Goal: Task Accomplishment & Management: Complete application form

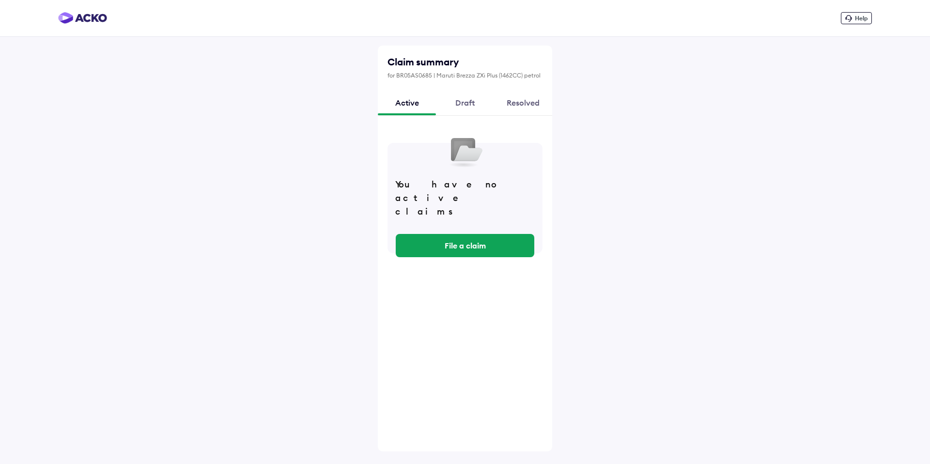
click at [462, 103] on div "Draft" at bounding box center [465, 103] width 58 height 26
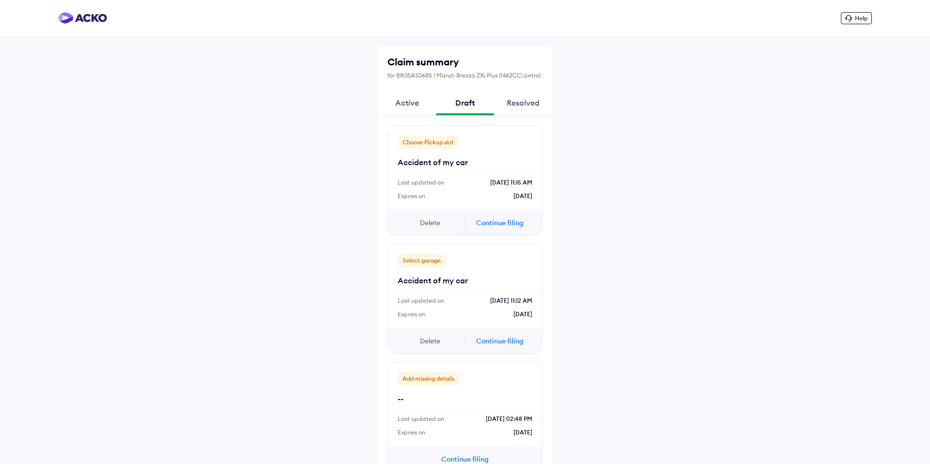
scroll to position [27, 0]
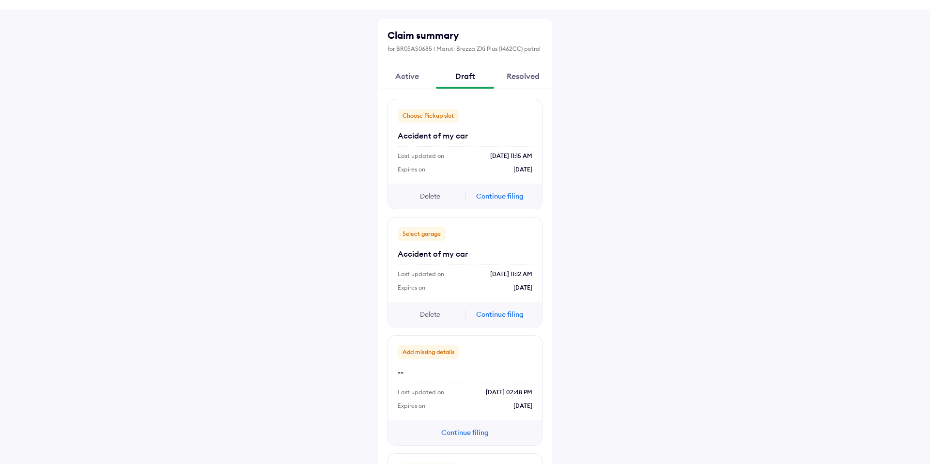
click at [515, 79] on div "Resolved" at bounding box center [523, 76] width 58 height 26
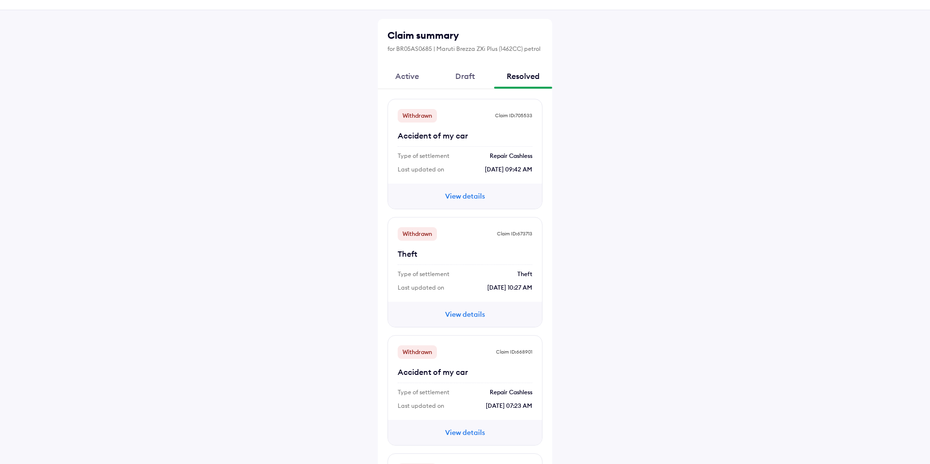
click at [409, 78] on div "Active" at bounding box center [407, 76] width 58 height 26
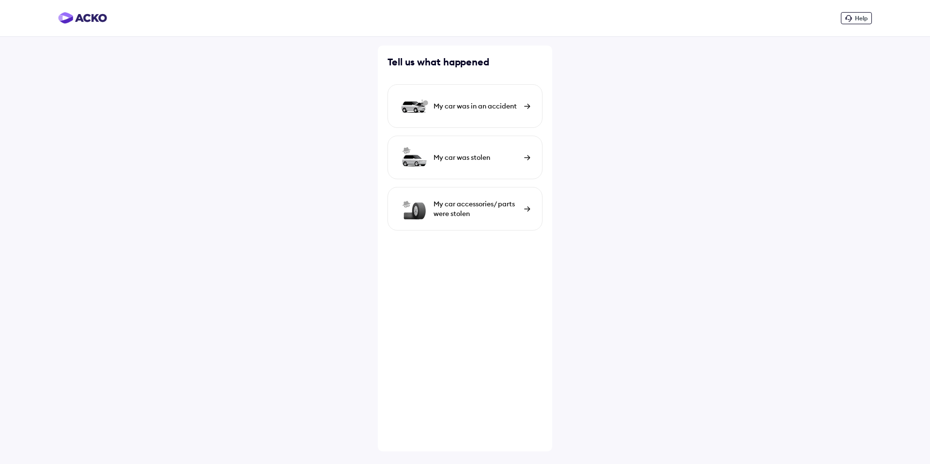
click at [453, 111] on div "My car was in an accident" at bounding box center [465, 106] width 155 height 44
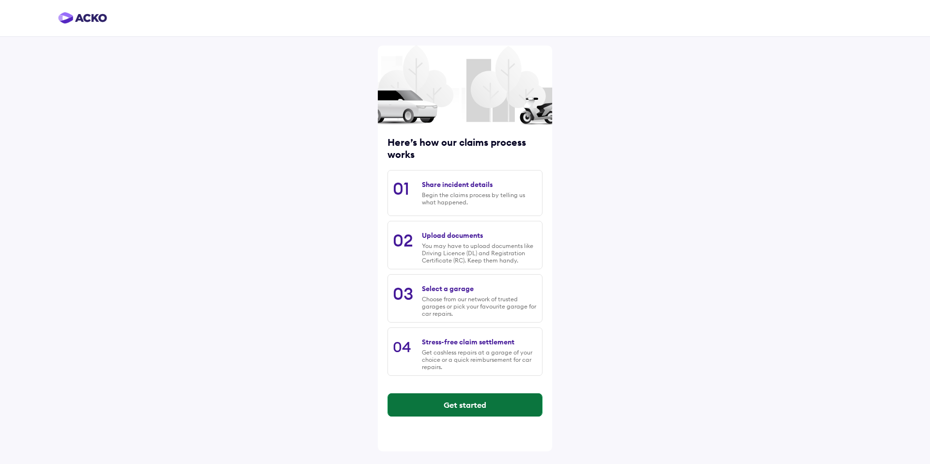
click at [443, 402] on button "Get started" at bounding box center [465, 404] width 154 height 23
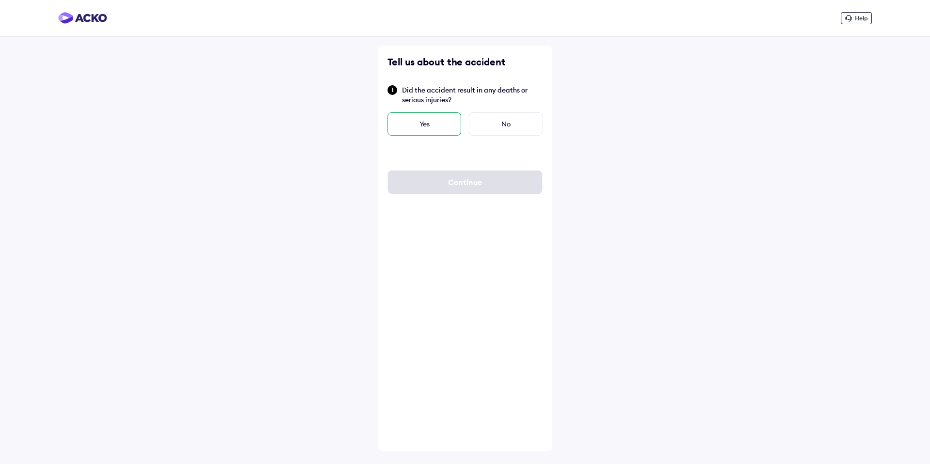
click at [437, 125] on div "Yes" at bounding box center [425, 123] width 74 height 23
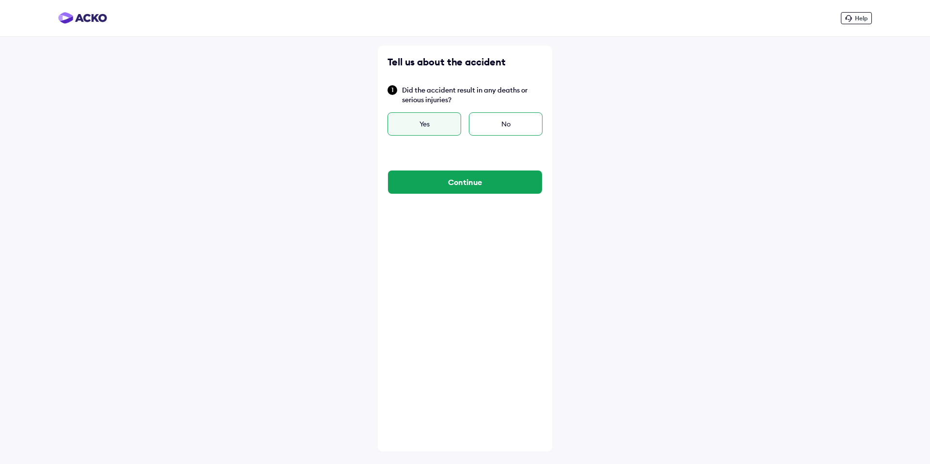
click at [489, 131] on div "No" at bounding box center [506, 123] width 74 height 23
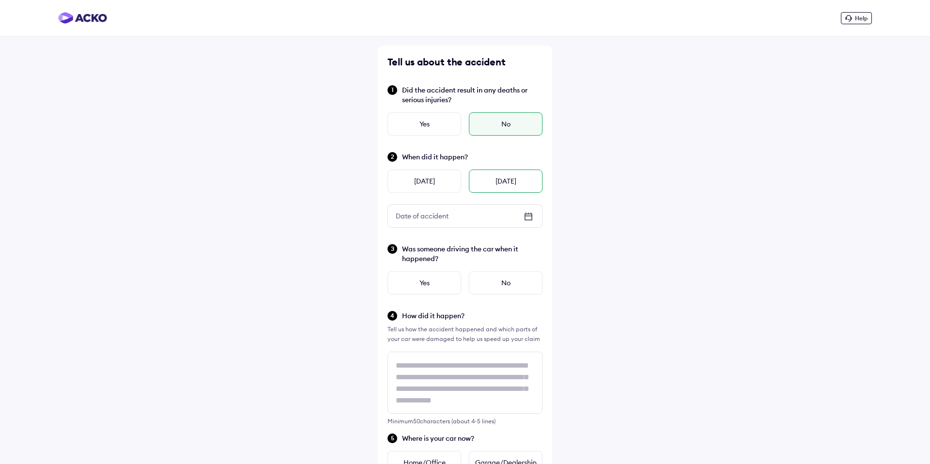
click at [493, 183] on div "Today" at bounding box center [506, 181] width 74 height 23
click at [495, 280] on div "No" at bounding box center [506, 282] width 74 height 23
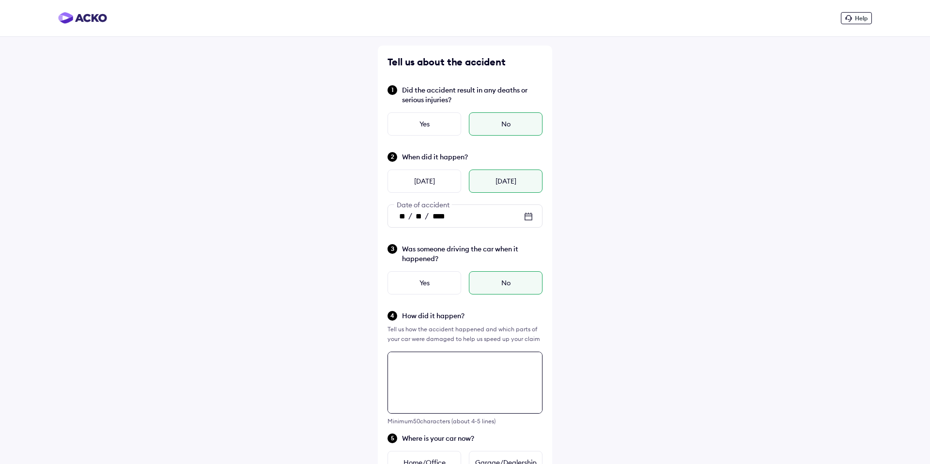
click at [466, 372] on textarea at bounding box center [465, 383] width 155 height 62
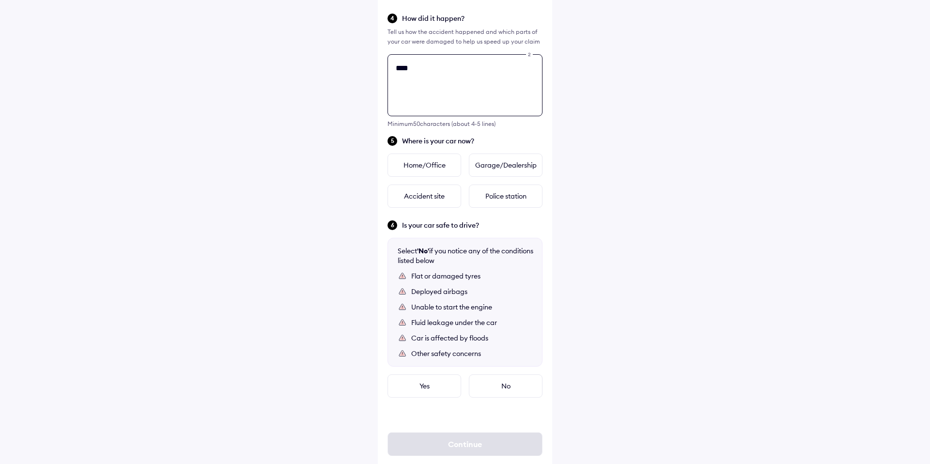
scroll to position [318, 0]
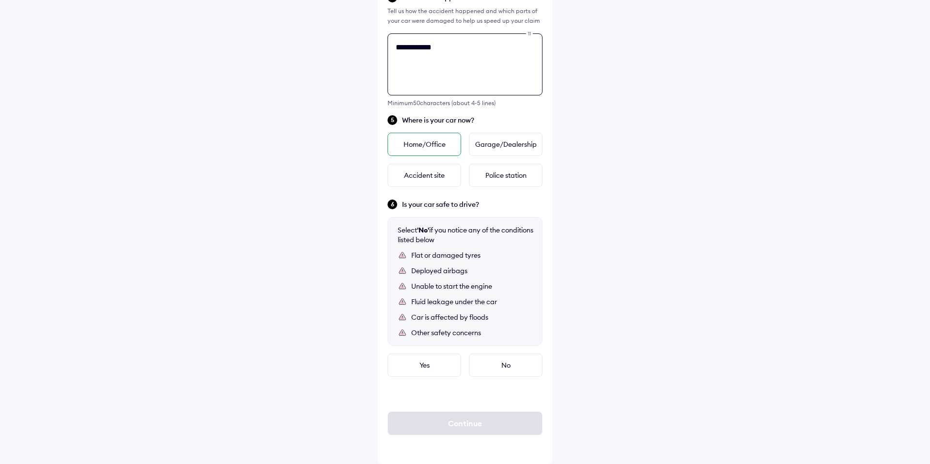
type textarea "**********"
click at [415, 145] on div "Home/Office" at bounding box center [425, 144] width 74 height 23
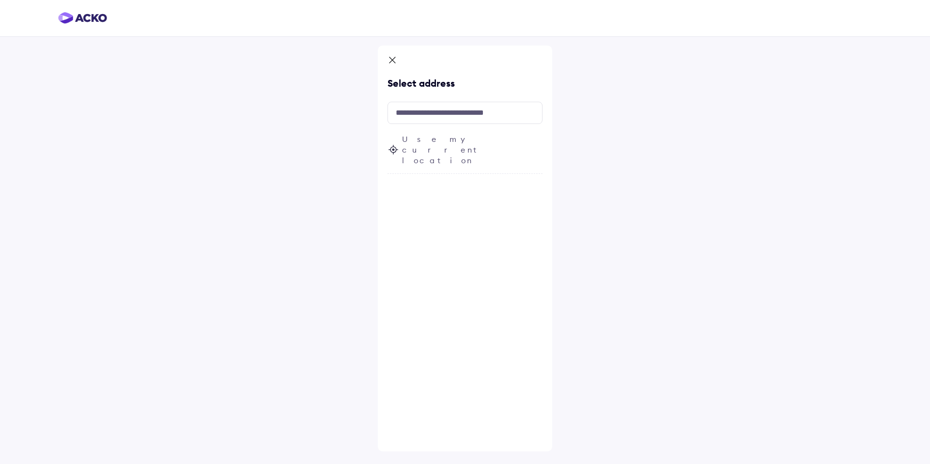
click at [421, 118] on input "text" at bounding box center [465, 113] width 155 height 22
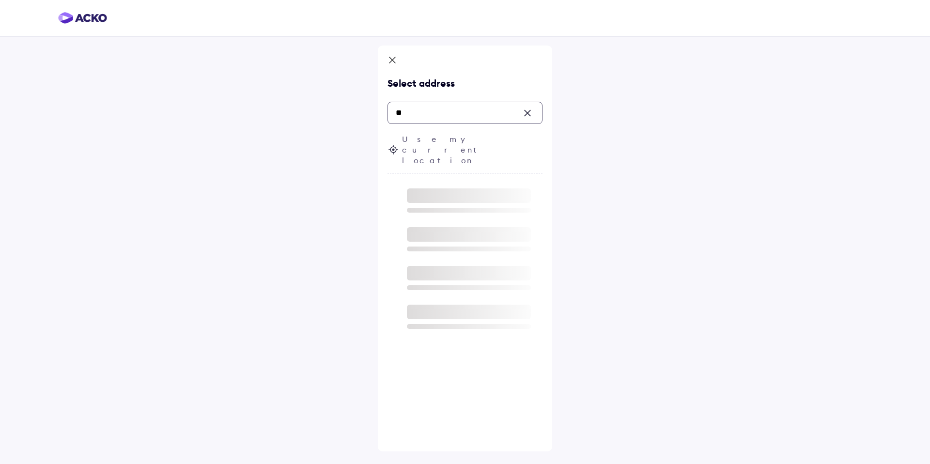
type input "*"
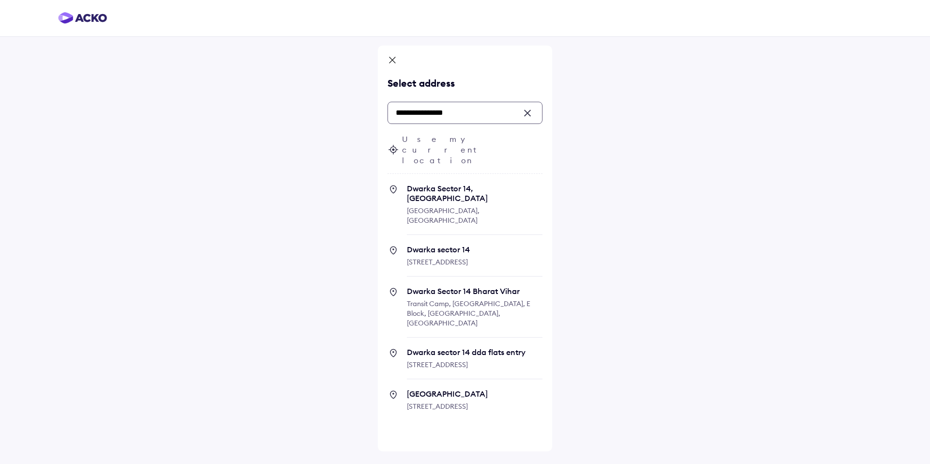
click at [472, 184] on span "Dwarka Sector 14, Kakrola" at bounding box center [475, 193] width 136 height 19
type input "**********"
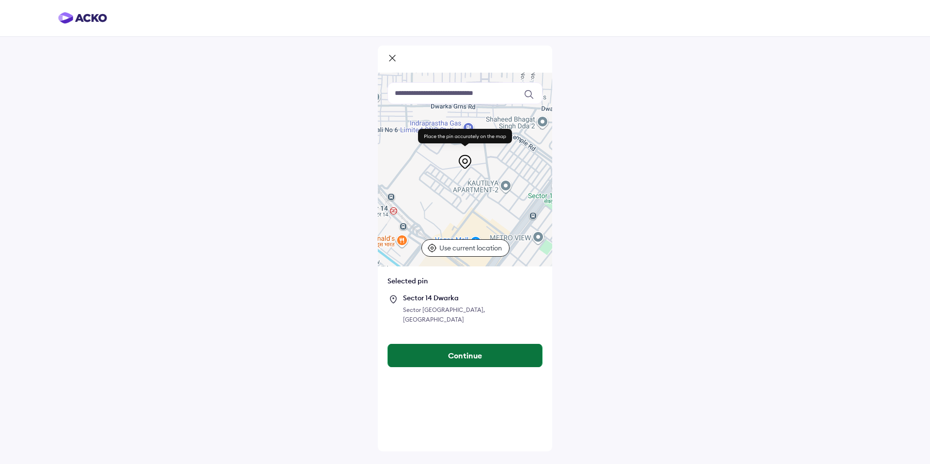
click at [464, 348] on button "Continue" at bounding box center [465, 355] width 154 height 23
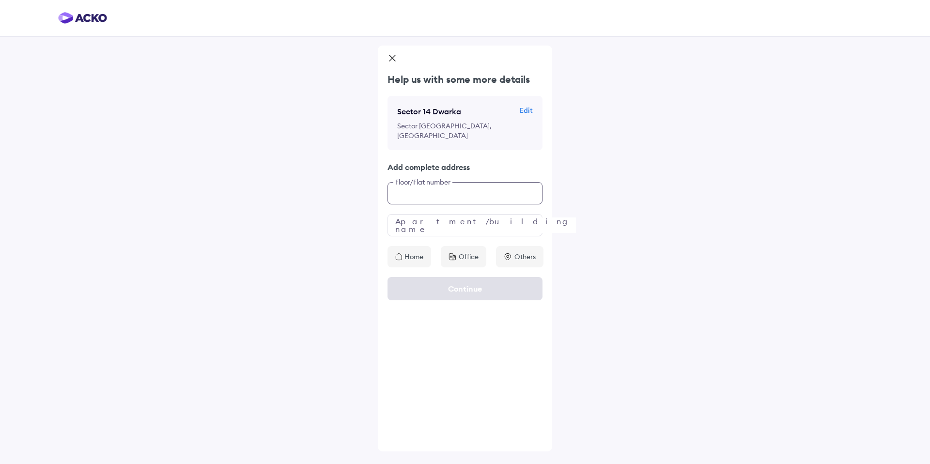
click at [436, 196] on input "text" at bounding box center [465, 193] width 155 height 22
type input "***"
click at [435, 219] on input "text" at bounding box center [465, 225] width 155 height 22
type input "*****"
click at [454, 257] on icon at bounding box center [452, 256] width 6 height 6
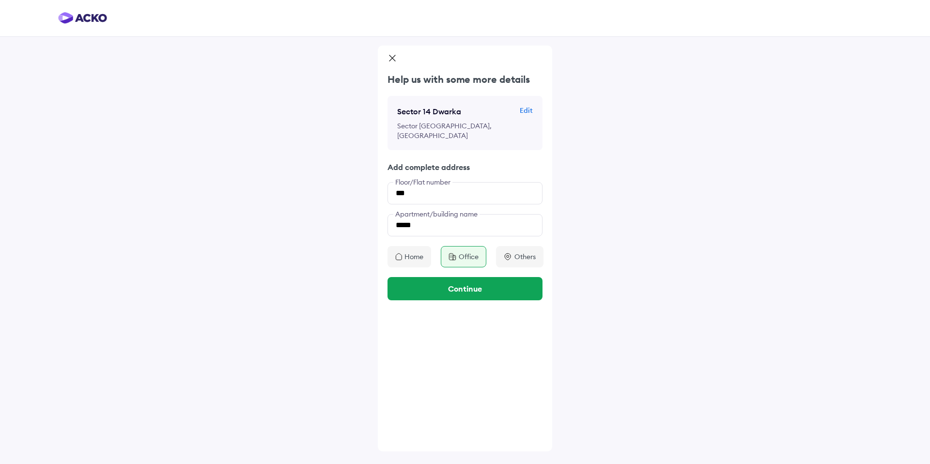
drag, startPoint x: 416, startPoint y: 258, endPoint x: 420, endPoint y: 270, distance: 13.0
click at [416, 258] on p "Home" at bounding box center [414, 257] width 19 height 10
click at [460, 262] on div "Office" at bounding box center [464, 256] width 46 height 21
click at [442, 282] on button "Continue" at bounding box center [465, 288] width 155 height 23
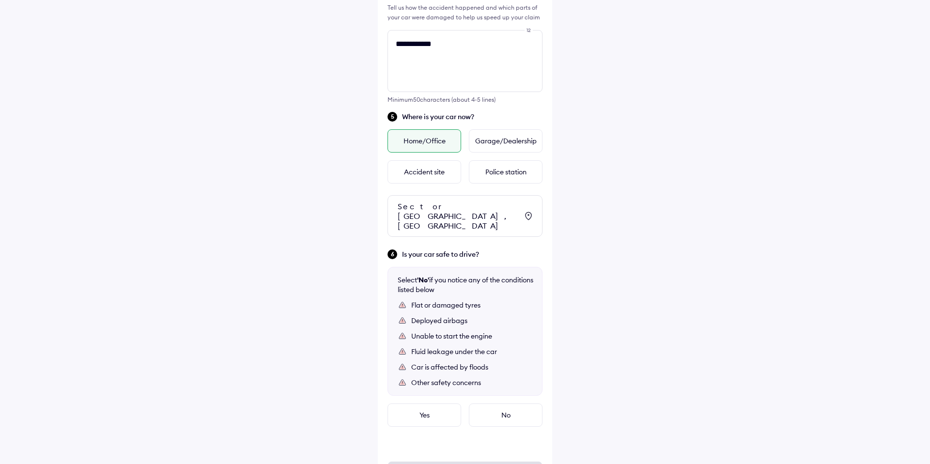
scroll to position [362, 0]
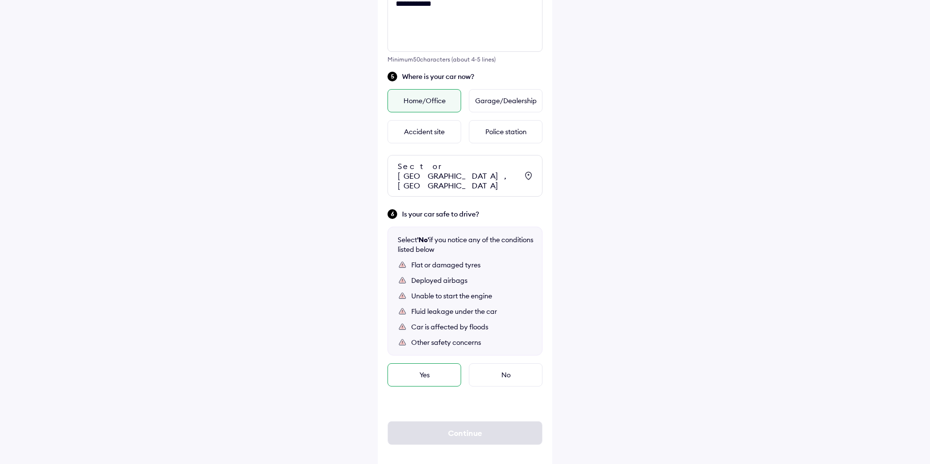
click at [422, 366] on div "Yes" at bounding box center [425, 374] width 74 height 23
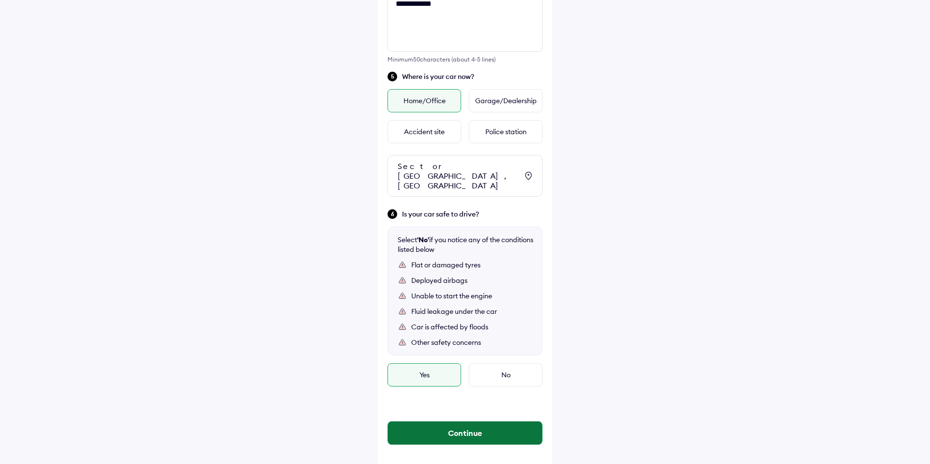
click at [435, 426] on button "Continue" at bounding box center [465, 432] width 154 height 23
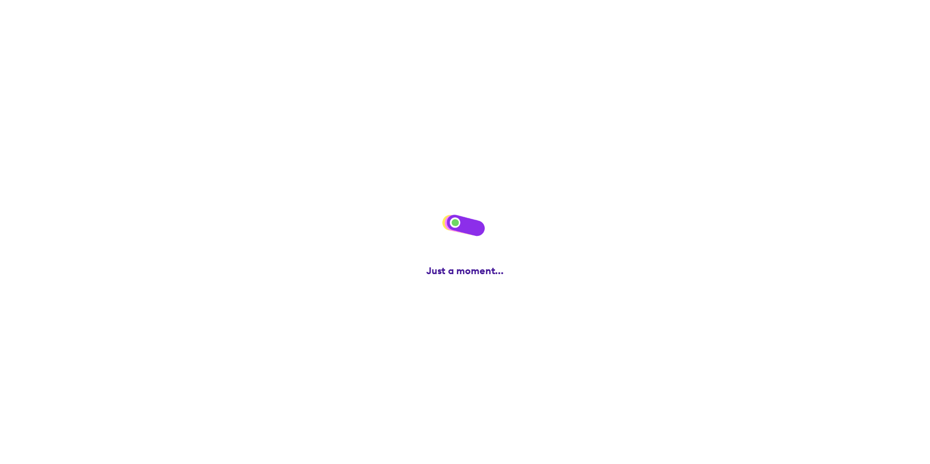
scroll to position [0, 0]
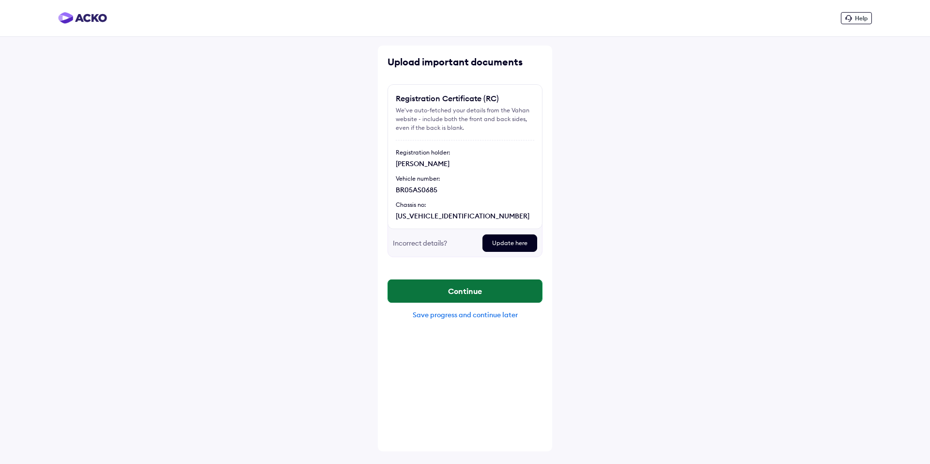
click at [450, 290] on button "Continue" at bounding box center [465, 291] width 154 height 23
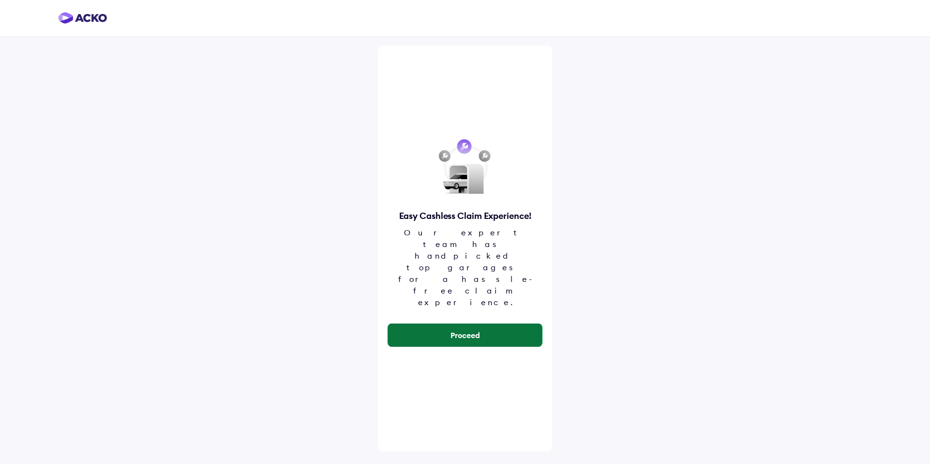
click at [452, 324] on button "Proceed" at bounding box center [465, 335] width 154 height 23
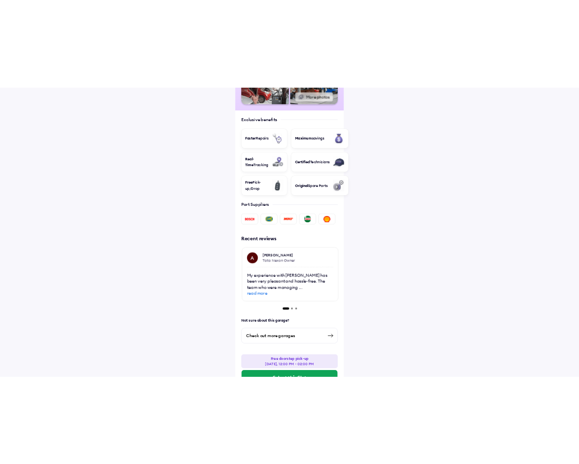
scroll to position [275, 0]
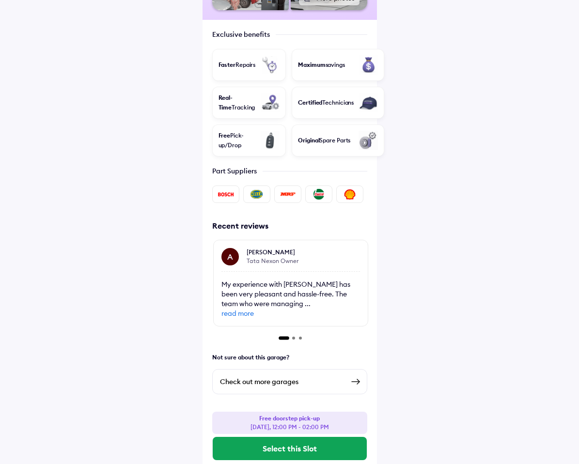
click at [290, 376] on div "Check out more garages" at bounding box center [282, 382] width 124 height 12
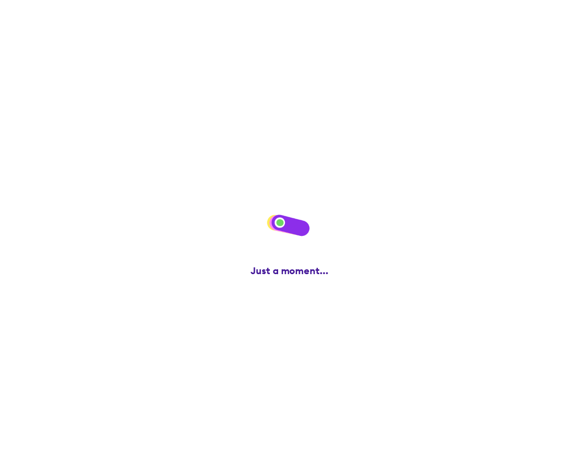
scroll to position [0, 0]
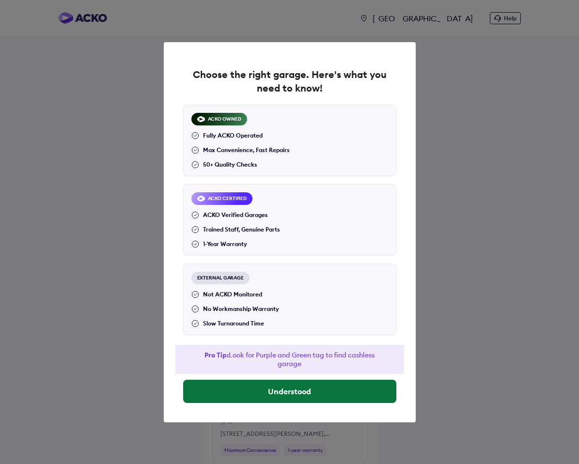
click at [278, 387] on button "Understood" at bounding box center [289, 391] width 213 height 23
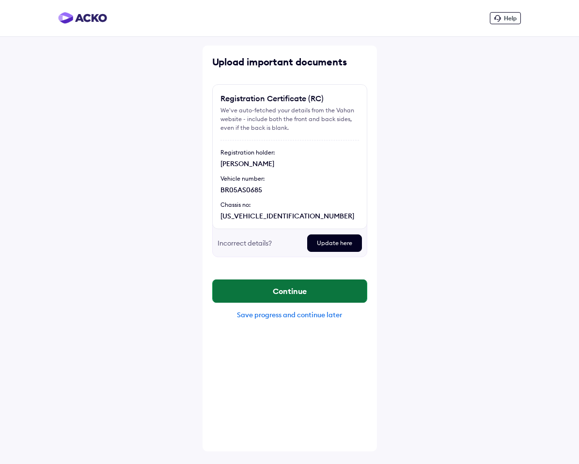
click at [298, 292] on button "Continue" at bounding box center [290, 291] width 154 height 23
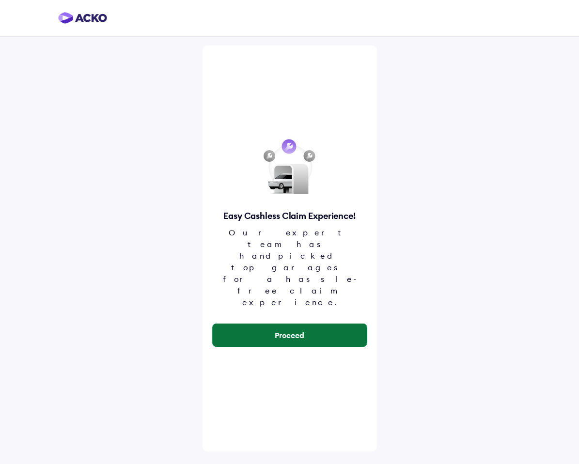
click at [280, 324] on button "Proceed" at bounding box center [290, 335] width 154 height 23
